Goal: Find specific fact: Find specific fact

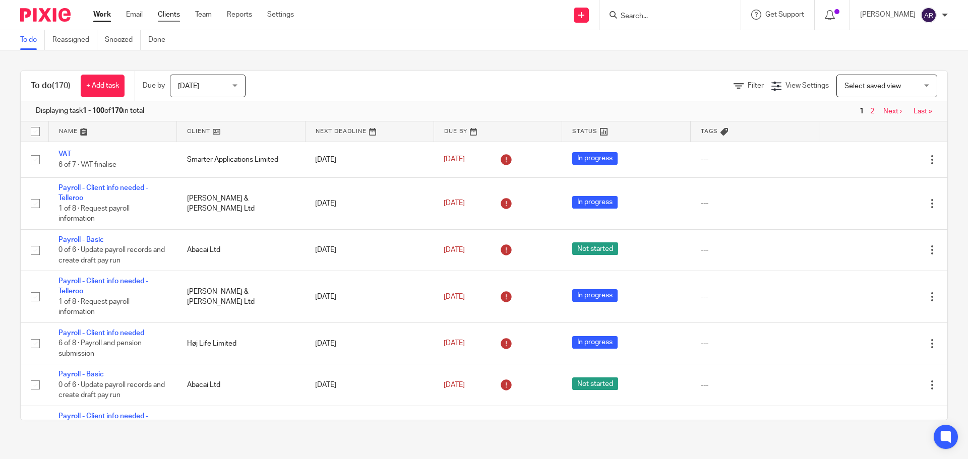
click at [162, 17] on link "Clients" at bounding box center [169, 15] width 22 height 10
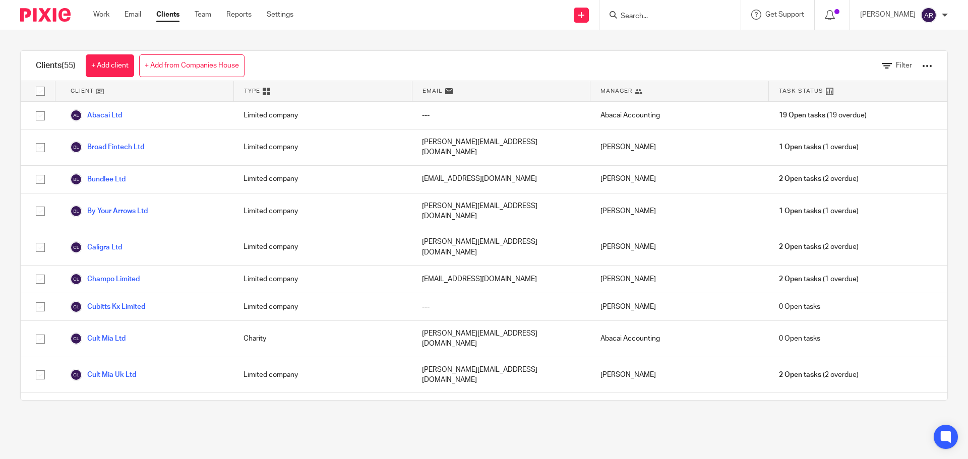
click at [657, 11] on form at bounding box center [673, 15] width 107 height 13
click at [657, 13] on input "Search" at bounding box center [665, 16] width 91 height 9
click at [662, 14] on input "Search" at bounding box center [665, 16] width 91 height 9
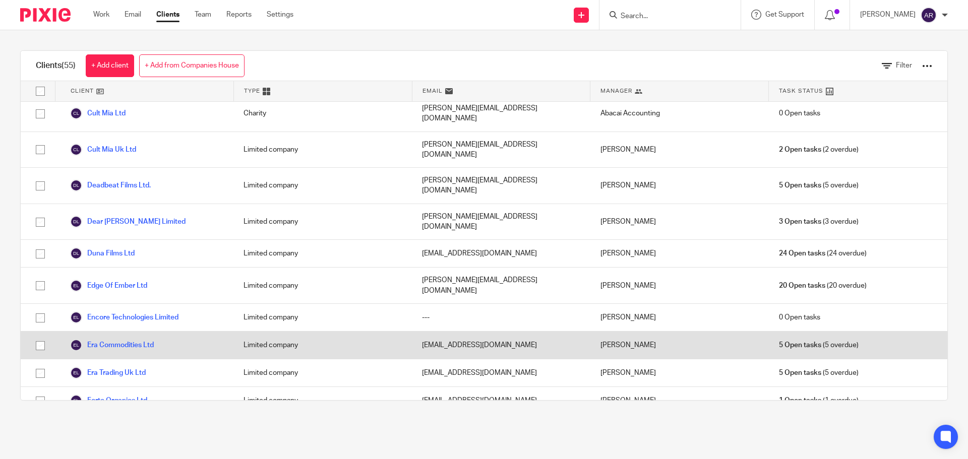
scroll to position [202, 0]
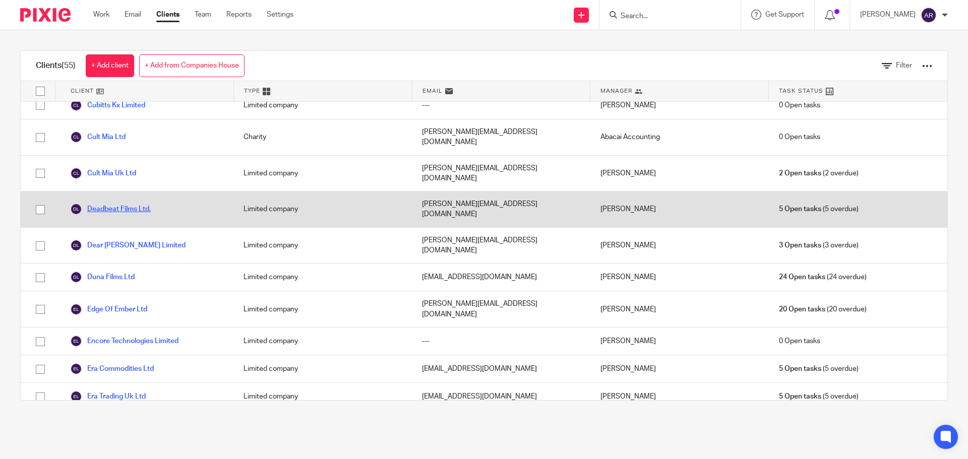
click at [128, 203] on link "Deadbeat Films Ltd." at bounding box center [110, 209] width 81 height 12
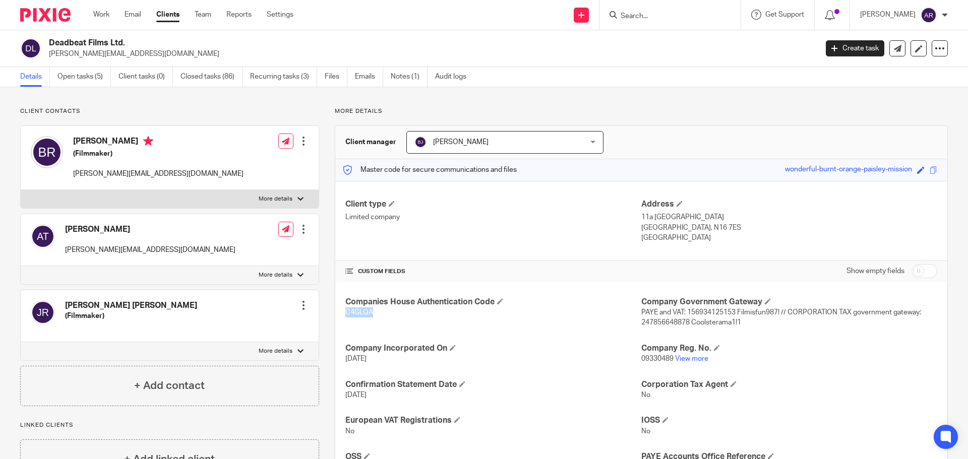
drag, startPoint x: 368, startPoint y: 315, endPoint x: 344, endPoint y: 313, distance: 24.3
click at [345, 313] on p "C4GLQA" at bounding box center [493, 313] width 296 height 10
copy span "C4GLQA"
click at [179, 17] on link "Clients" at bounding box center [167, 15] width 23 height 10
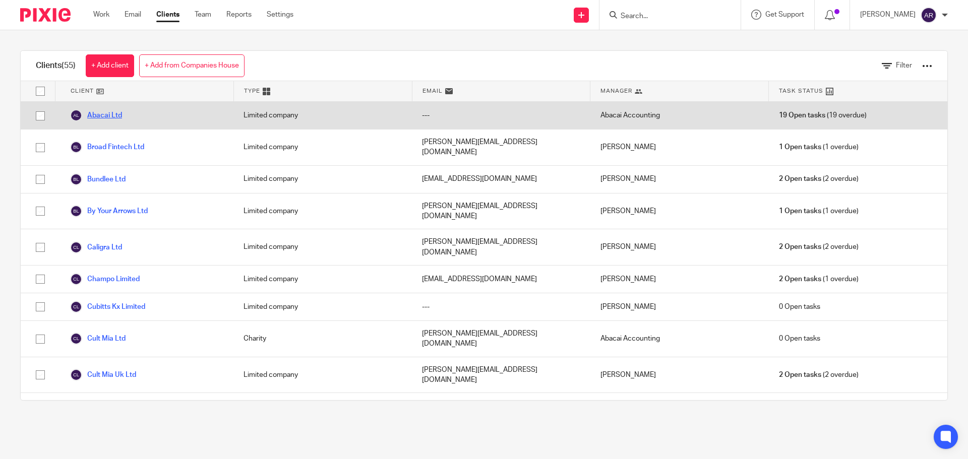
click at [112, 119] on link "Abacai Ltd" at bounding box center [96, 115] width 52 height 12
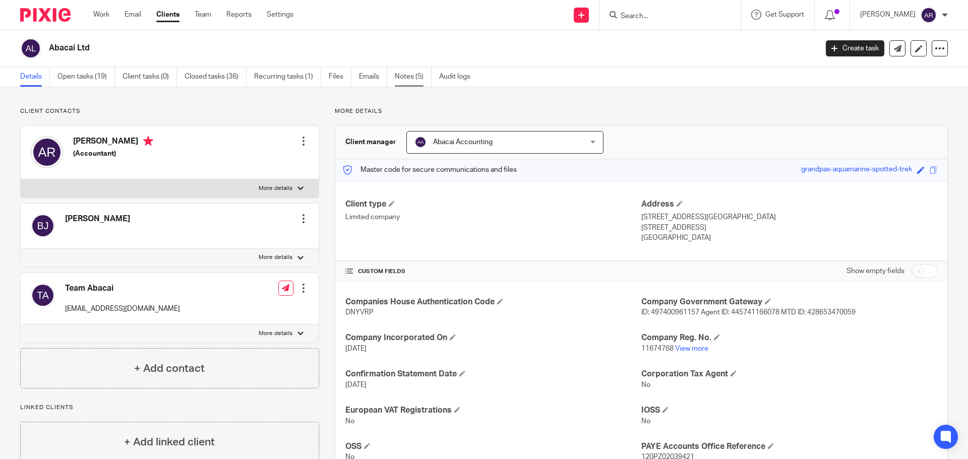
click at [417, 77] on link "Notes (5)" at bounding box center [413, 77] width 37 height 20
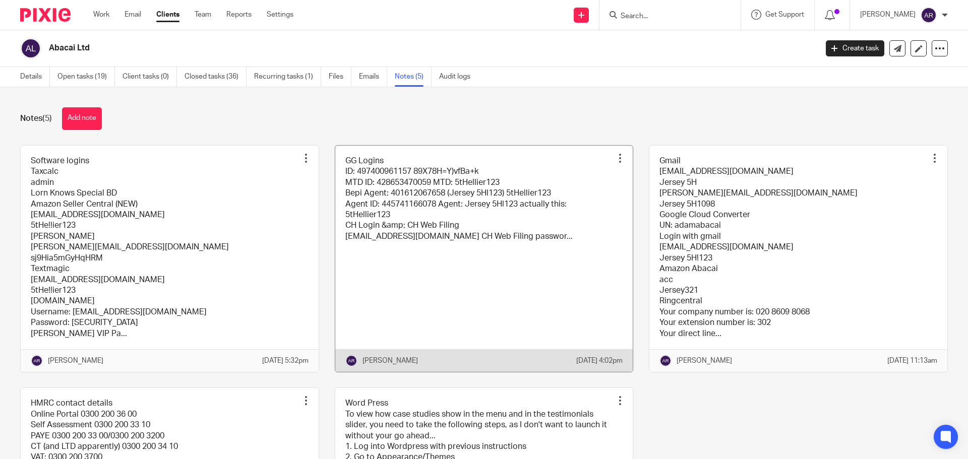
click at [496, 246] on link at bounding box center [484, 259] width 298 height 226
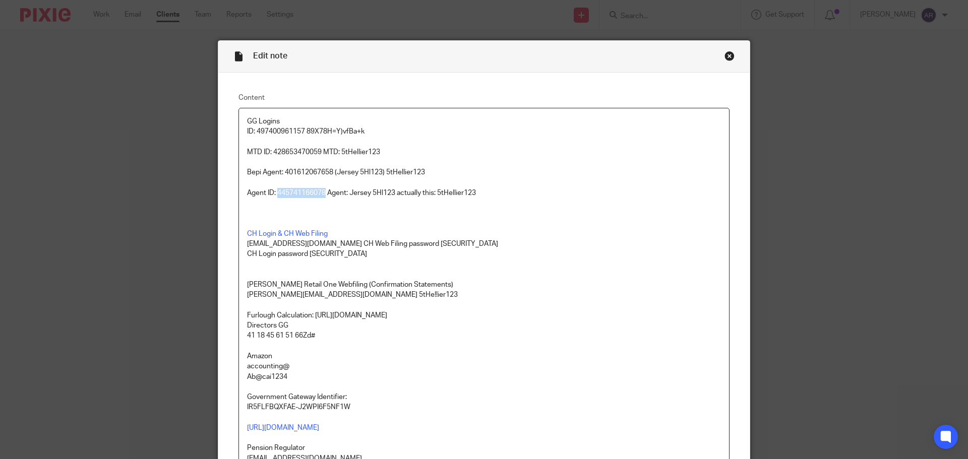
drag, startPoint x: 323, startPoint y: 193, endPoint x: 275, endPoint y: 192, distance: 47.9
click at [275, 192] on p "Agent ID: 445741166078 Agent: Jersey 5Hl123 actually this: 5tHellier123" at bounding box center [484, 193] width 474 height 10
copy p "445741166078"
drag, startPoint x: 478, startPoint y: 193, endPoint x: 437, endPoint y: 193, distance: 41.4
click at [437, 193] on p "Agent ID: 445741166078 Agent: Jersey 5Hl123 actually this: 5tHellier123" at bounding box center [484, 193] width 474 height 10
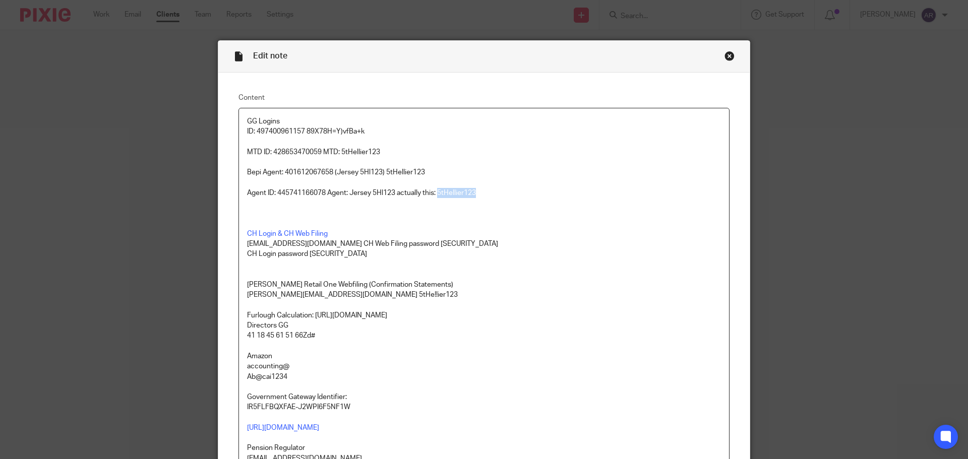
copy p "5tHellier123"
